Goal: Information Seeking & Learning: Check status

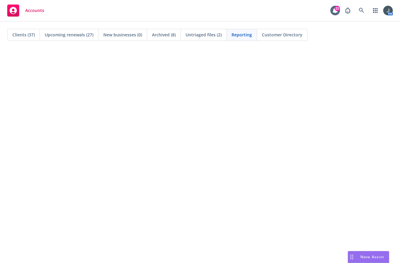
click at [26, 9] on span "Accounts" at bounding box center [34, 10] width 19 height 5
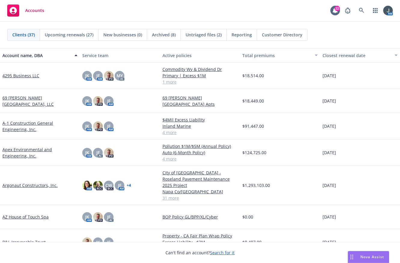
click at [25, 125] on link "A-1 Construction General Engineering, Inc." at bounding box center [39, 126] width 75 height 13
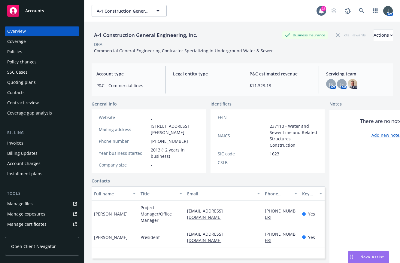
click at [33, 13] on span "Accounts" at bounding box center [34, 10] width 19 height 5
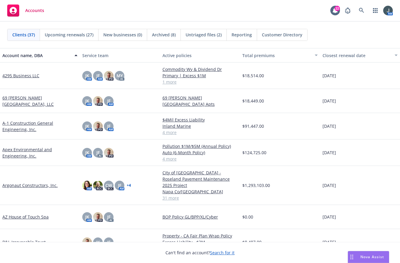
click at [27, 11] on span "Accounts" at bounding box center [34, 10] width 19 height 5
click at [23, 149] on link "Apex Environmental and Engineering, Inc." at bounding box center [39, 152] width 75 height 13
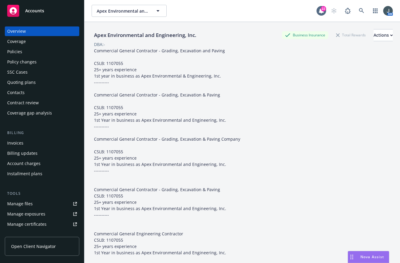
scroll to position [129, 0]
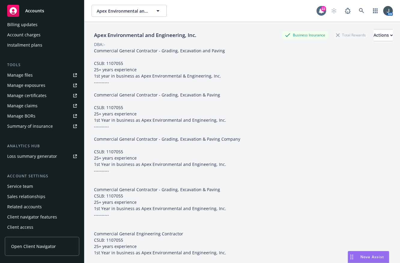
click at [18, 37] on div "Account charges" at bounding box center [23, 35] width 33 height 10
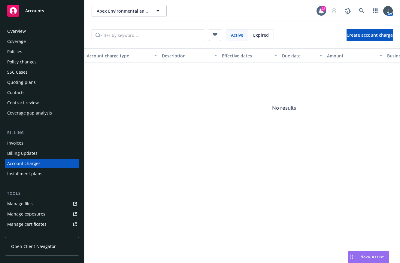
click at [32, 11] on span "Accounts" at bounding box center [34, 10] width 19 height 5
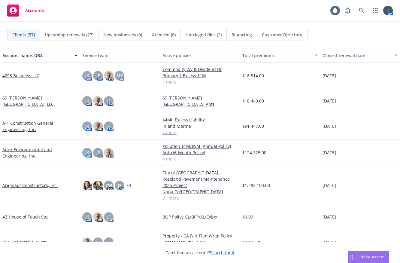
click at [239, 34] on span "Reporting" at bounding box center [242, 35] width 20 height 6
